Goal: Task Accomplishment & Management: Use online tool/utility

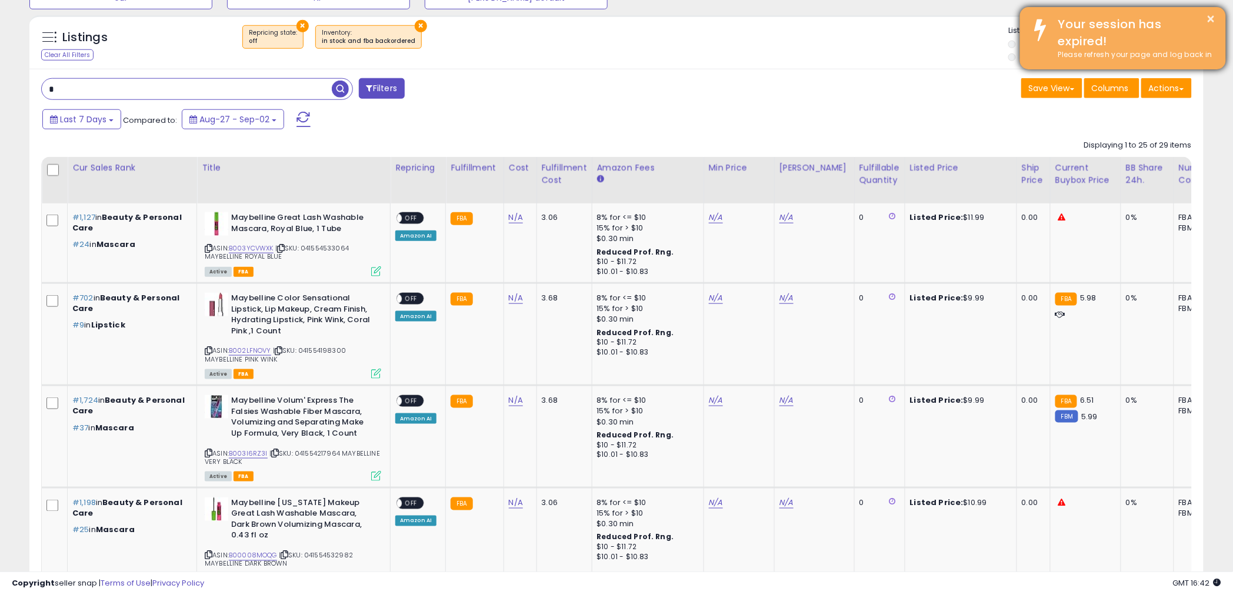
scroll to position [365, 0]
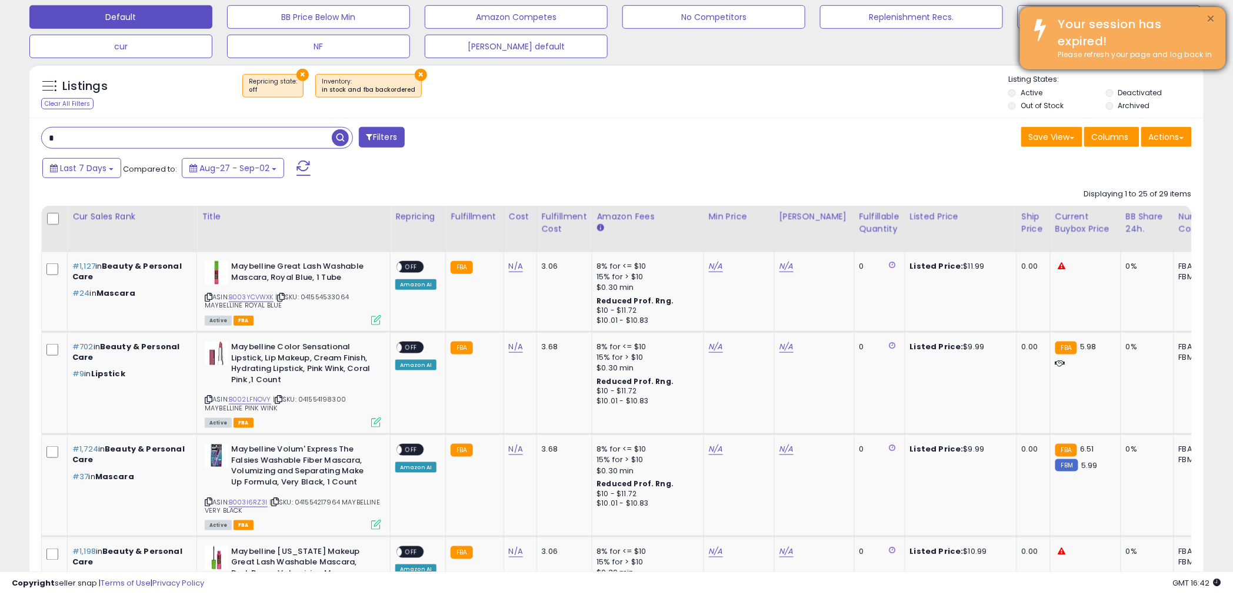
click at [1216, 13] on button "×" at bounding box center [1211, 19] width 9 height 15
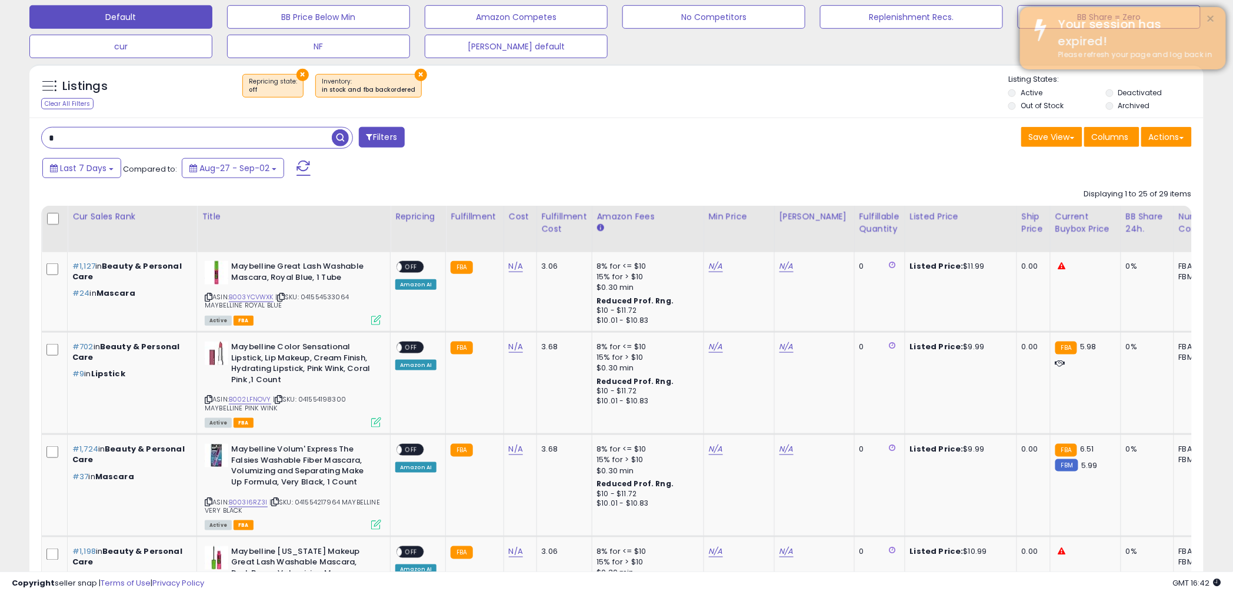
click at [1212, 18] on button "×" at bounding box center [1211, 19] width 9 height 15
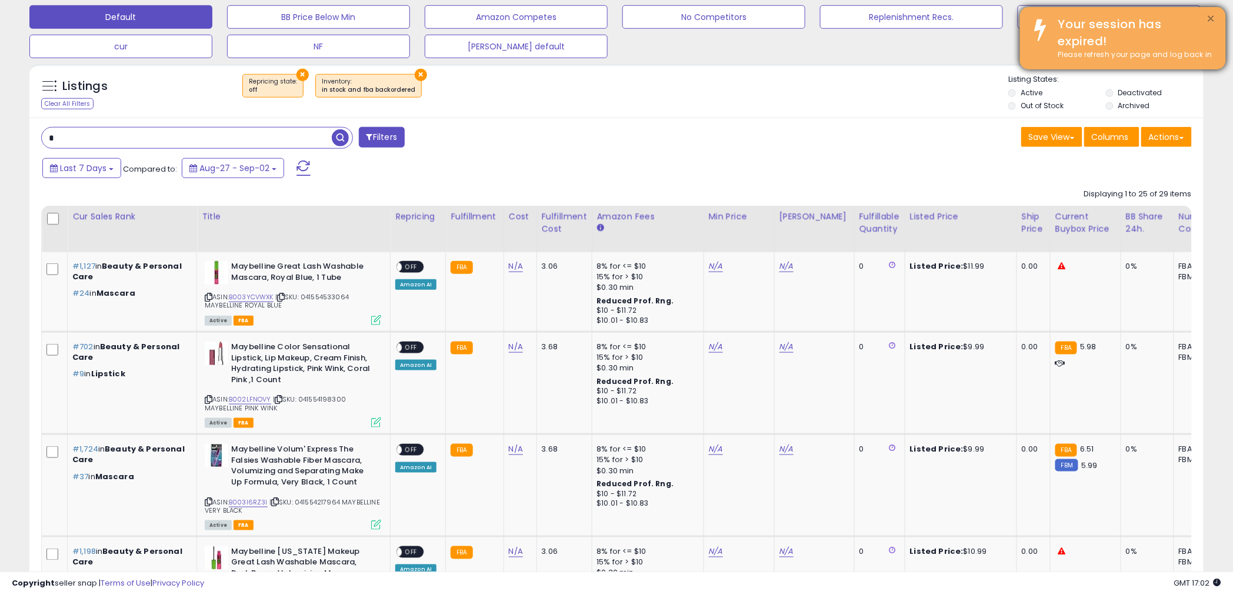
click at [1211, 21] on button "×" at bounding box center [1211, 19] width 9 height 15
